Goal: Find specific page/section: Find specific page/section

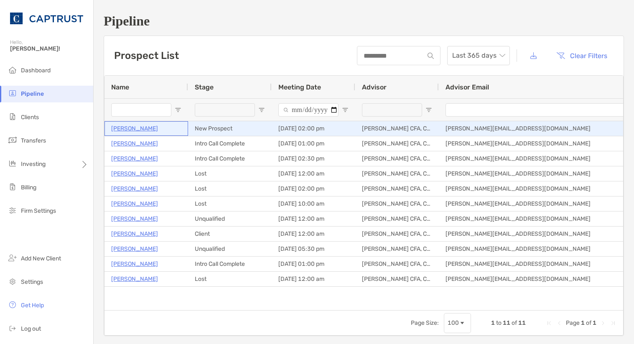
click at [132, 129] on p "[PERSON_NAME]" at bounding box center [134, 128] width 47 height 10
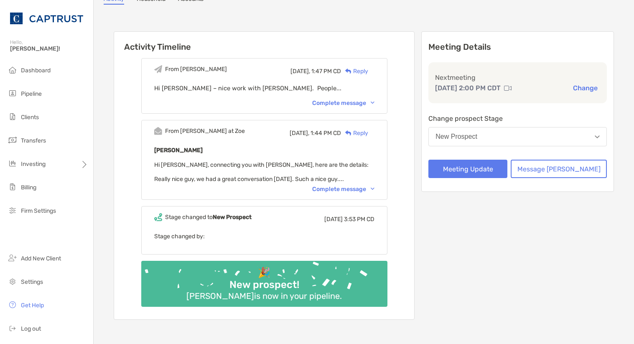
scroll to position [84, 0]
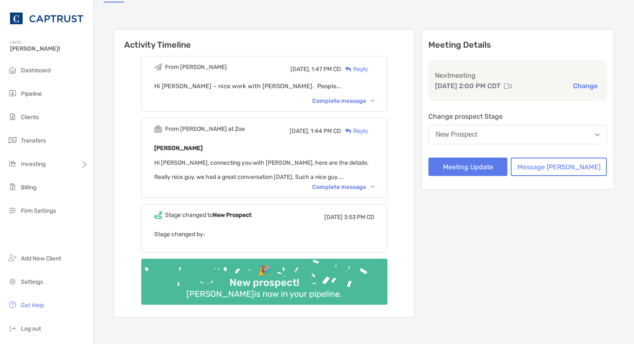
click at [332, 185] on div "Complete message" at bounding box center [343, 186] width 62 height 7
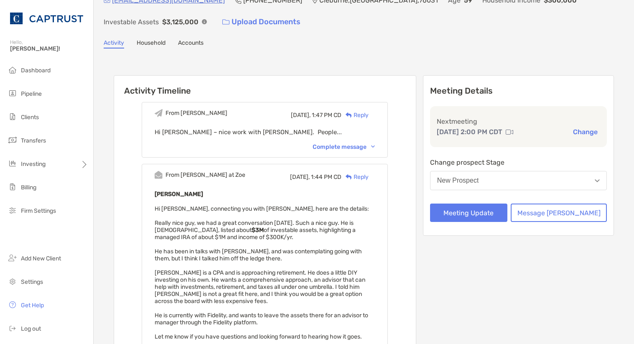
scroll to position [125, 0]
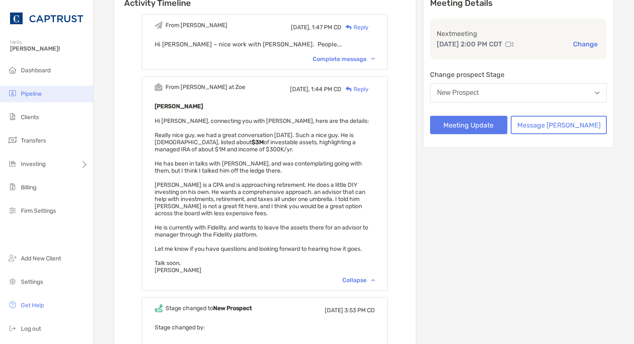
click at [36, 97] on li "Pipeline" at bounding box center [46, 94] width 93 height 17
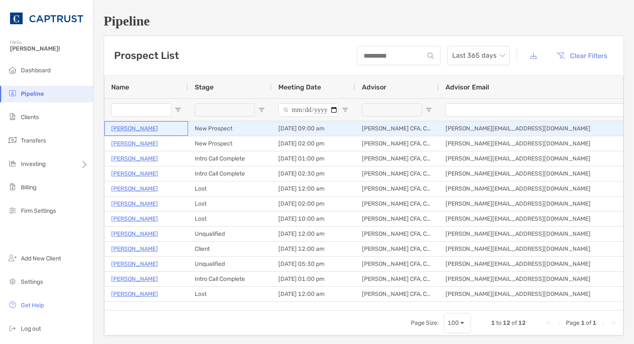
click at [147, 127] on p "Susan Mustacchio" at bounding box center [134, 128] width 47 height 10
